Goal: Navigation & Orientation: Find specific page/section

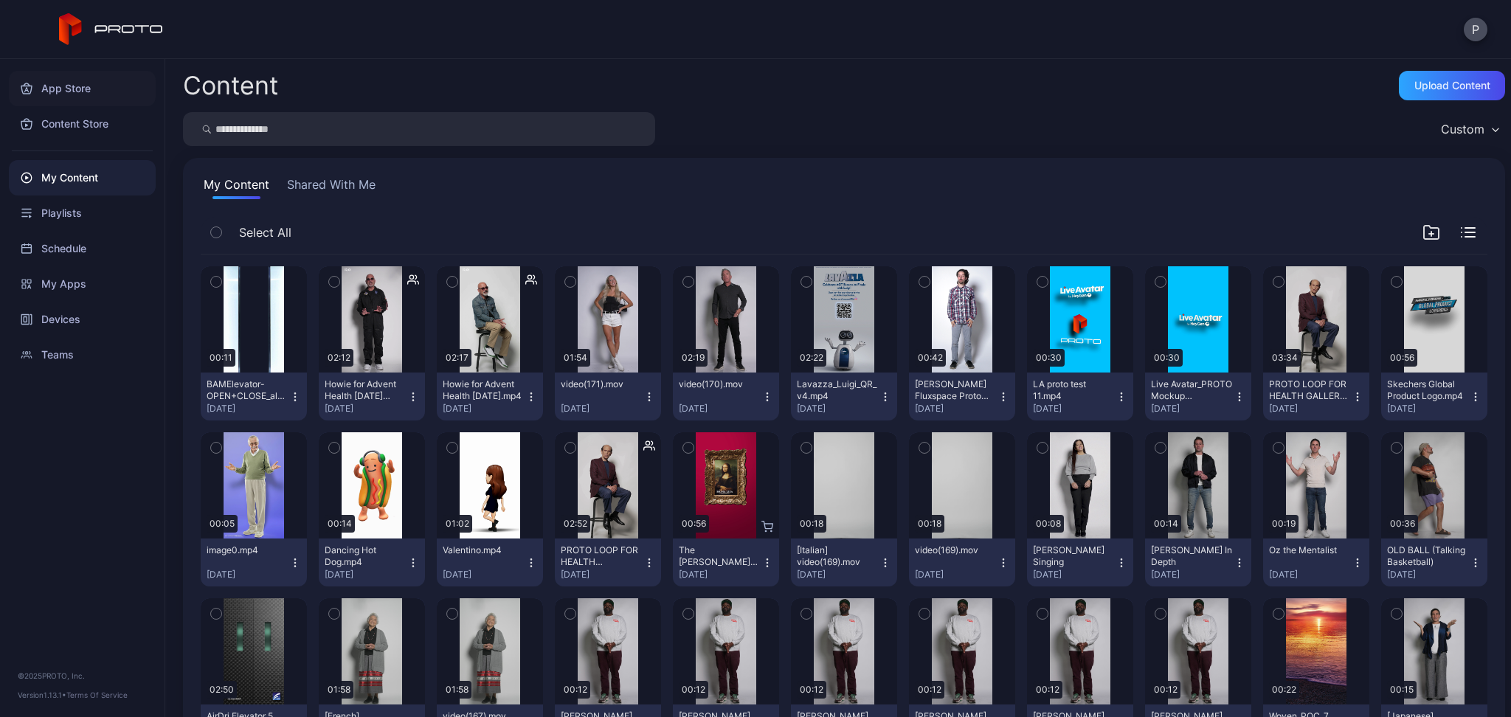
click at [57, 102] on div "App Store" at bounding box center [82, 88] width 147 height 35
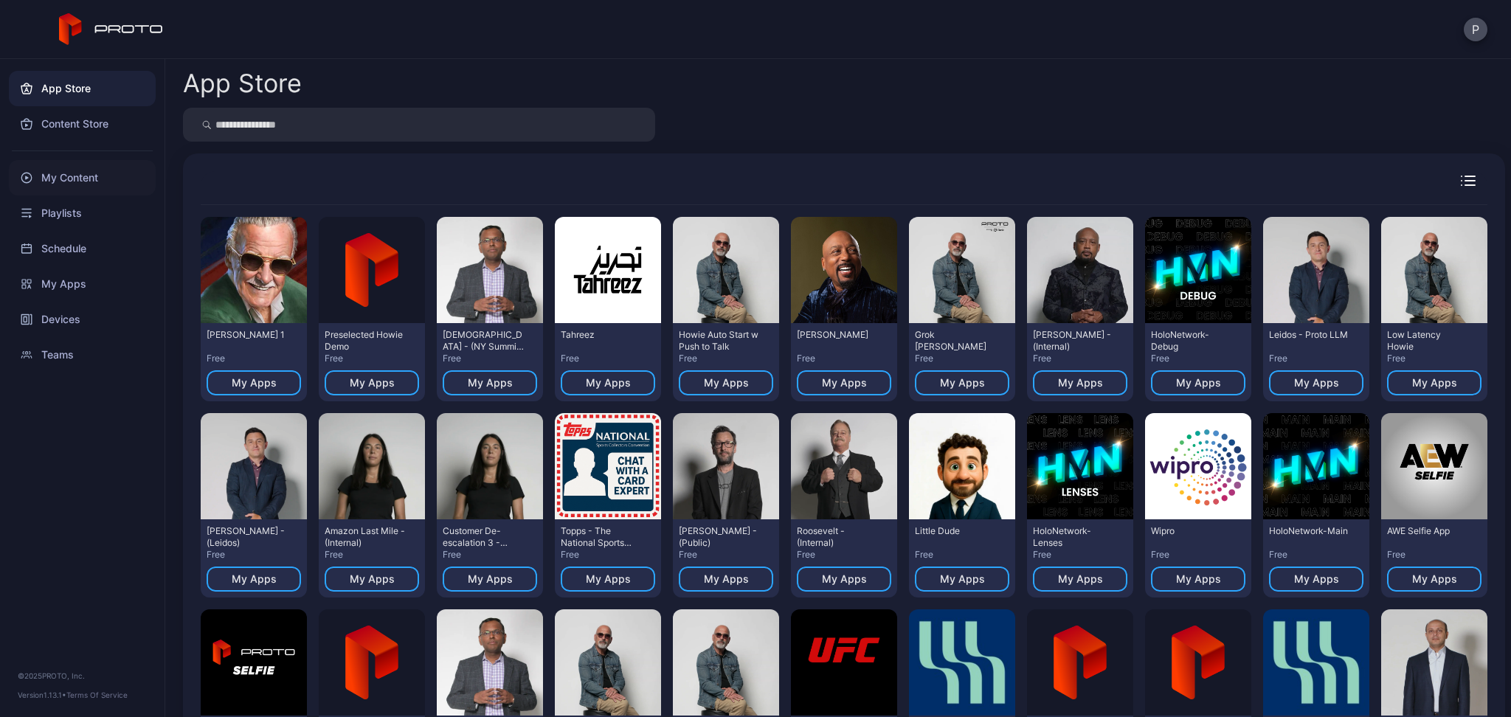
click at [60, 178] on div "My Content" at bounding box center [82, 177] width 147 height 35
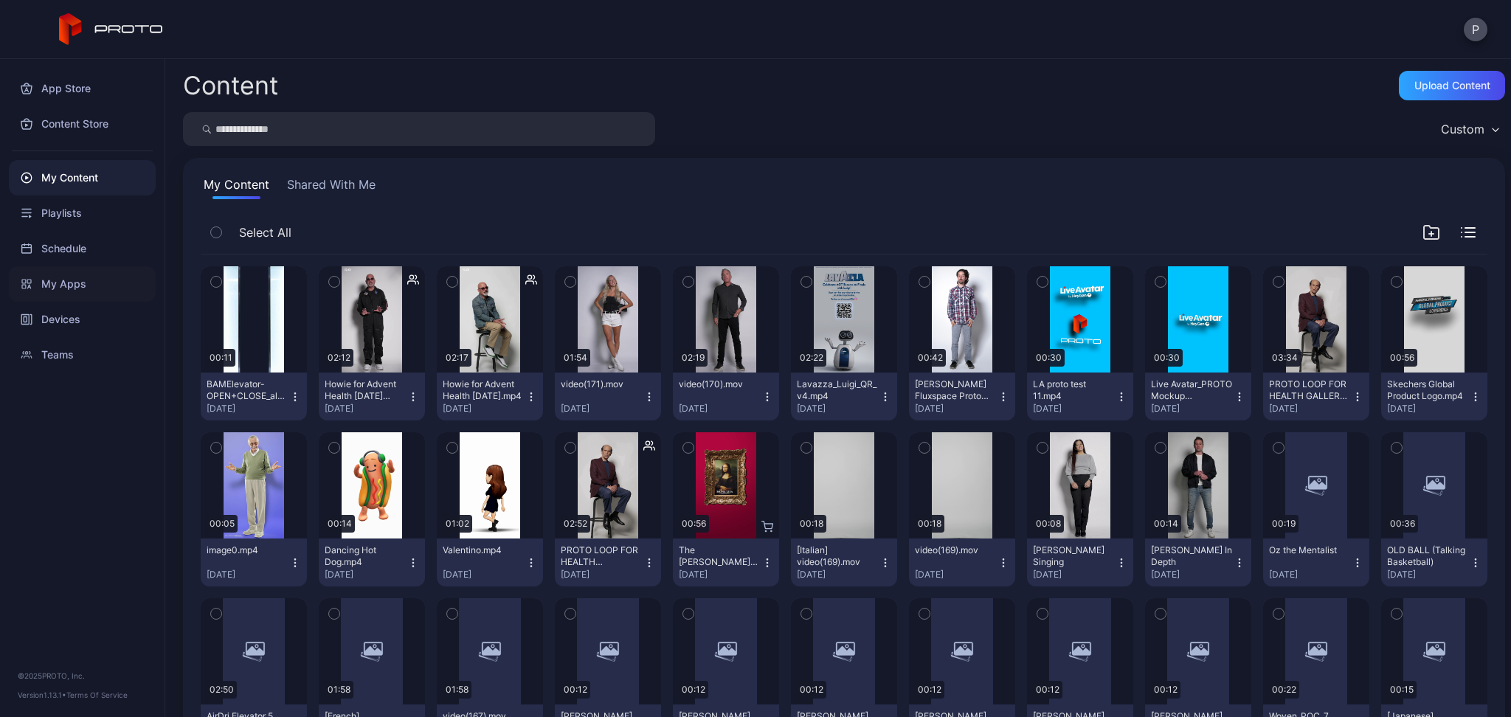
click at [60, 286] on div "My Apps" at bounding box center [82, 283] width 147 height 35
